Goal: Find specific page/section: Find specific page/section

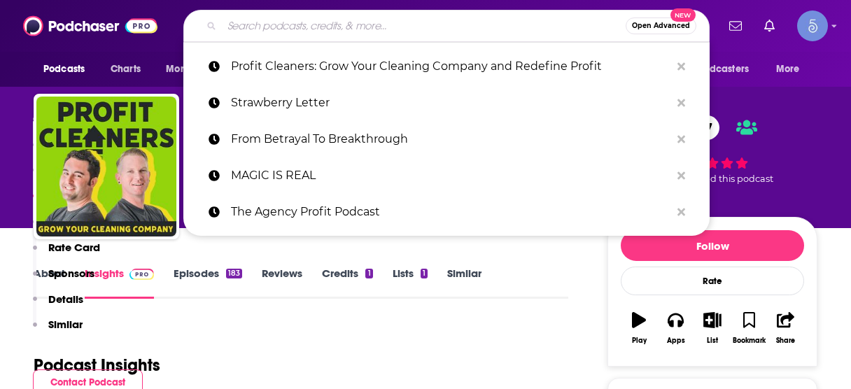
scroll to position [1125, 0]
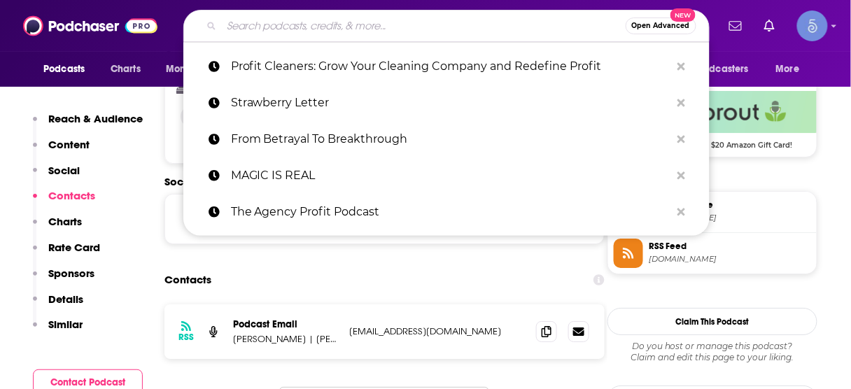
type input "The Profitable Cleaner"
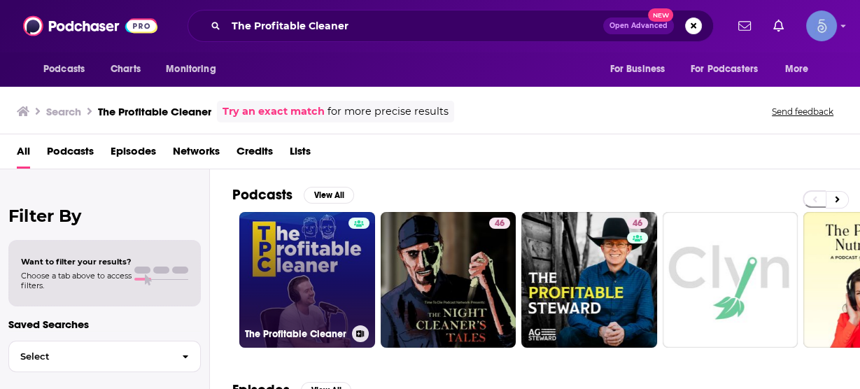
click at [338, 272] on link "The Profitable Cleaner" at bounding box center [307, 280] width 136 height 136
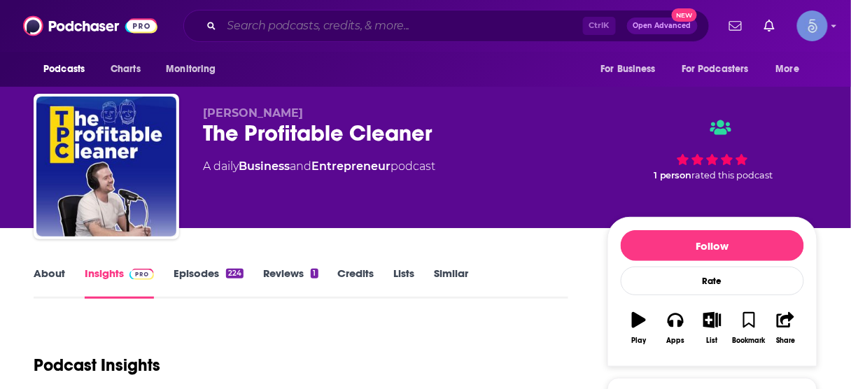
click at [384, 28] on input "Search podcasts, credits, & more..." at bounding box center [402, 26] width 361 height 22
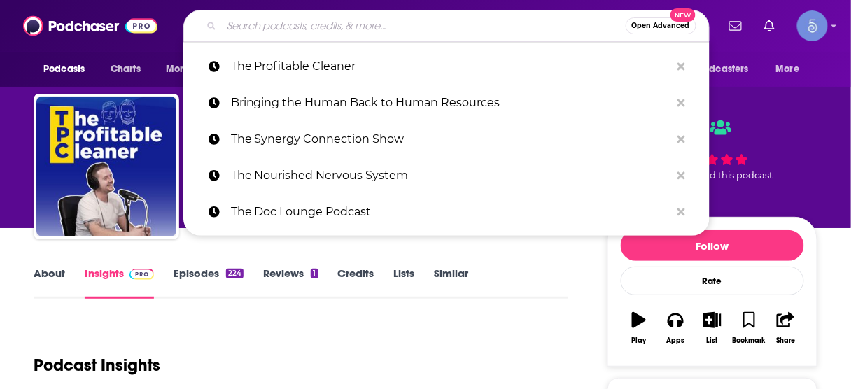
paste input "The Profitable Property Management Podcast"
type input "The Profitable Property Management Podcast"
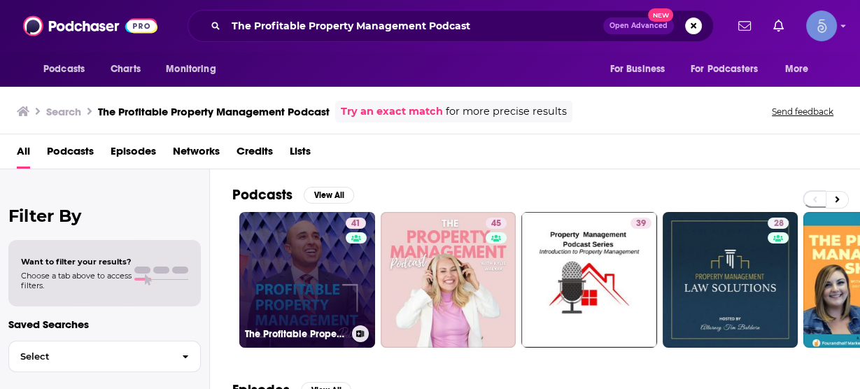
click at [309, 286] on link "41 The Profitable Property Management Podcast" at bounding box center [307, 280] width 136 height 136
